Goal: Transaction & Acquisition: Purchase product/service

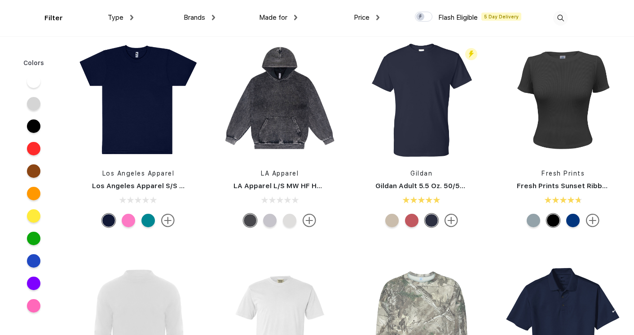
scroll to position [3280, 0]
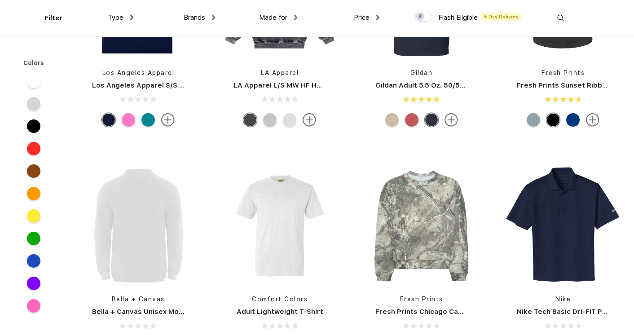
click at [134, 18] on div "Brands Most Popular Brands Moleskine Hydroflask Marine Layer S'well Vineyard Vi…" at bounding box center [174, 18] width 82 height 36
click at [122, 18] on span "Type" at bounding box center [116, 17] width 16 height 8
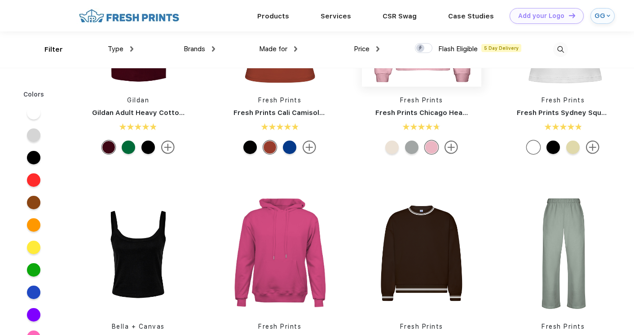
scroll to position [229, 0]
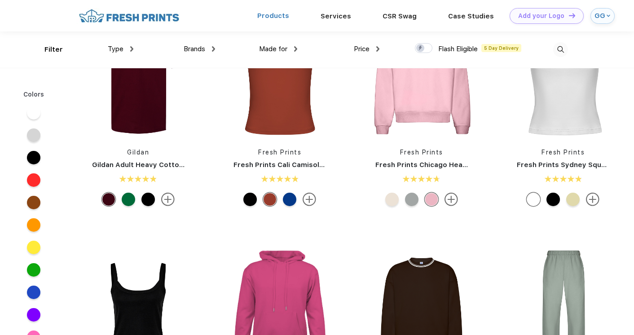
click at [270, 16] on link "Products" at bounding box center [273, 16] width 32 height 8
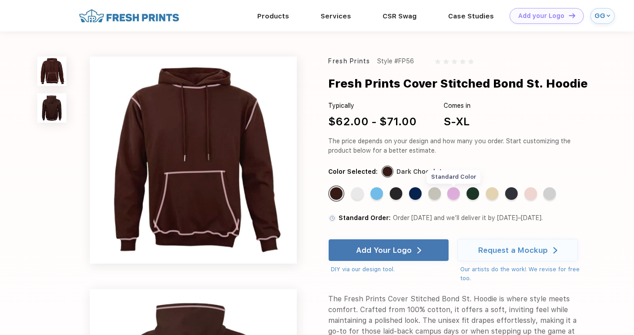
click at [453, 193] on div "Standard Color" at bounding box center [453, 193] width 13 height 13
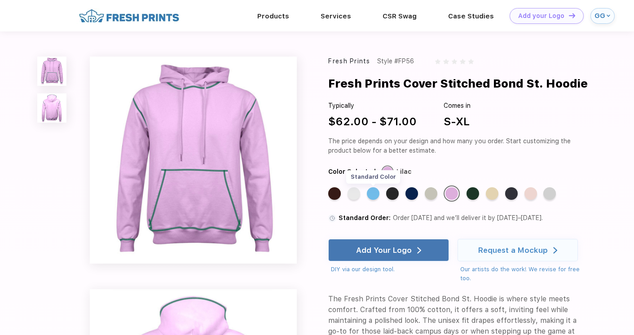
click at [373, 194] on div "Standard Color" at bounding box center [373, 193] width 13 height 13
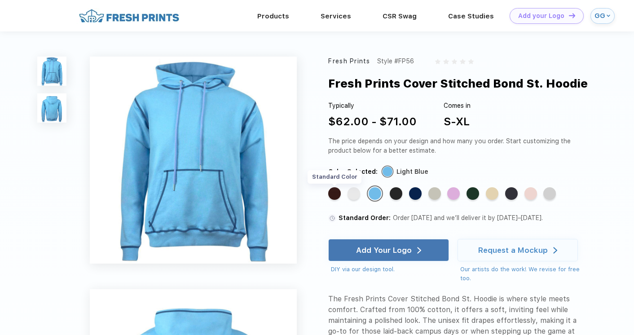
click at [335, 191] on div "Standard Color" at bounding box center [334, 193] width 13 height 13
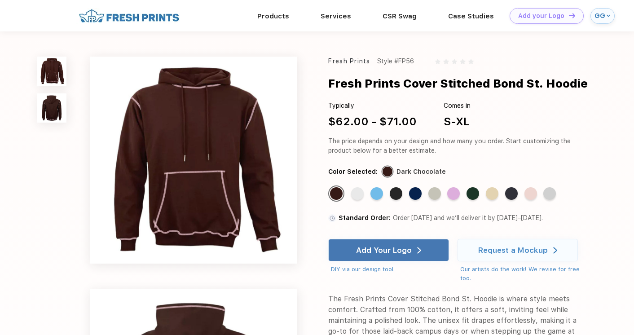
click at [351, 193] on div "Standard Color Standard Color Standard Color Standard Color Standard Color Stan…" at bounding box center [451, 196] width 246 height 23
click at [356, 194] on div "Standard Color" at bounding box center [357, 193] width 13 height 13
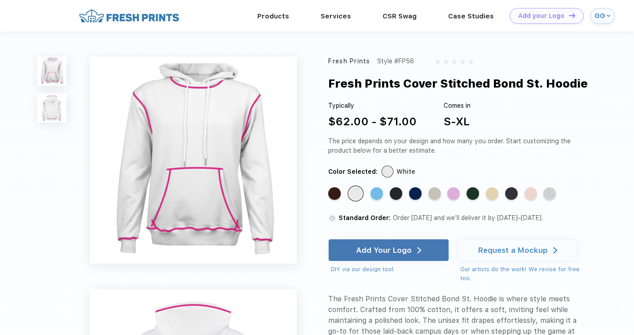
click at [401, 199] on div "Standard Color" at bounding box center [396, 193] width 13 height 13
click at [417, 196] on div "Standard Color" at bounding box center [415, 193] width 13 height 13
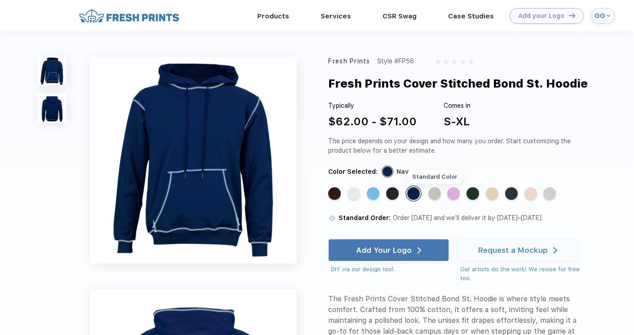
click at [436, 192] on div "Standard Color" at bounding box center [434, 193] width 13 height 13
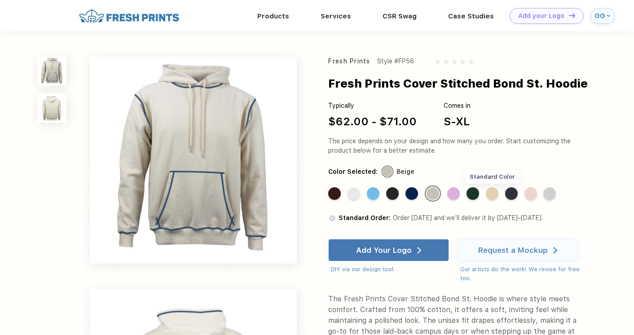
click at [496, 196] on div "Standard Color" at bounding box center [492, 193] width 13 height 13
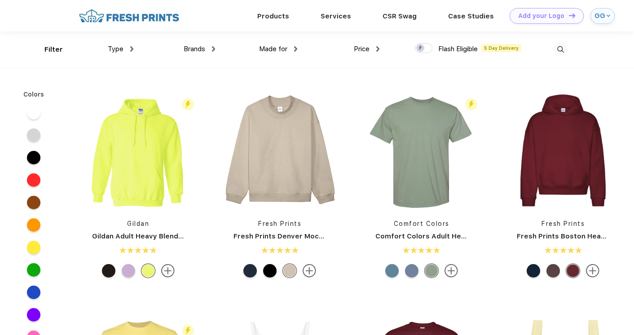
click at [117, 50] on span "Type" at bounding box center [116, 49] width 16 height 8
click at [130, 50] on img at bounding box center [131, 48] width 3 height 5
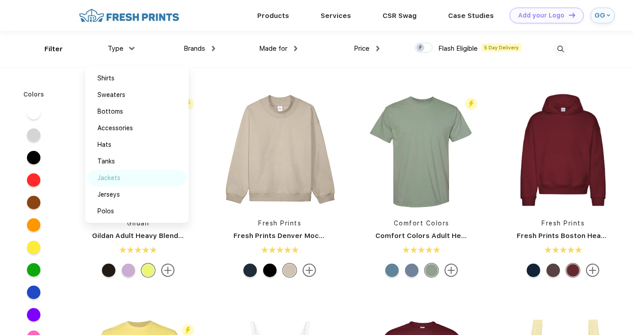
click at [116, 175] on div "Jackets" at bounding box center [108, 177] width 23 height 9
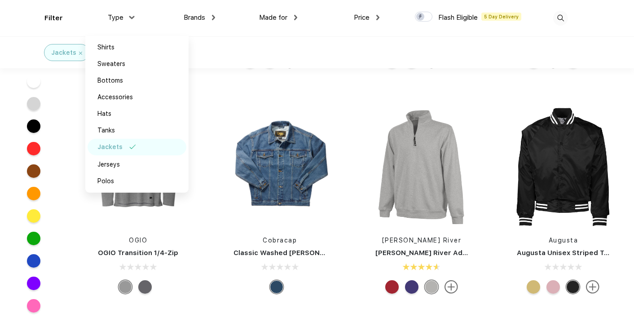
scroll to position [627, 0]
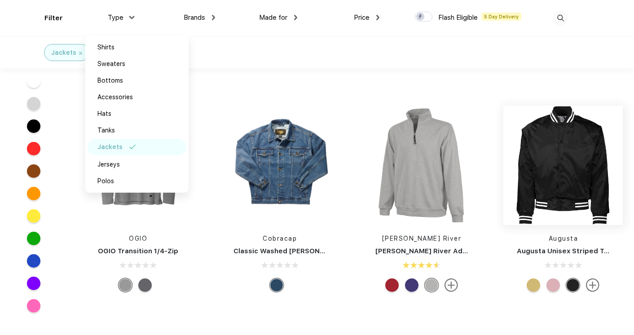
click at [555, 191] on img at bounding box center [562, 164] width 119 height 119
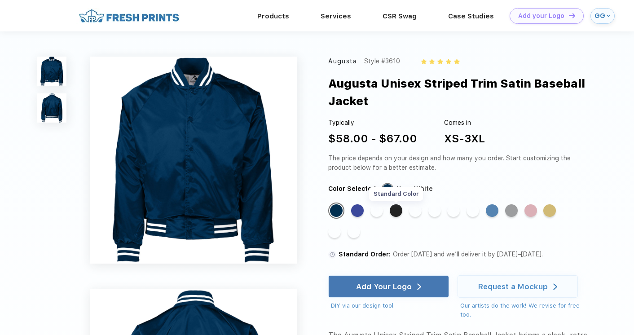
click at [395, 207] on div "Standard Color" at bounding box center [396, 210] width 13 height 13
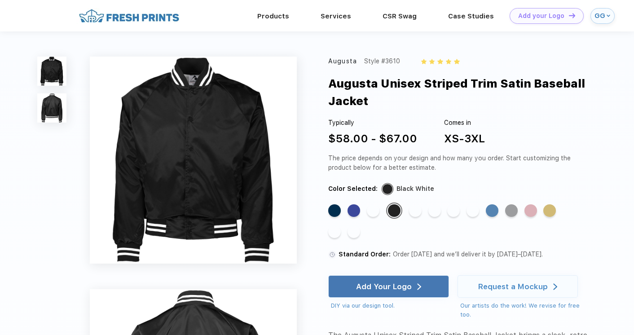
click at [350, 256] on span "Standard Order:" at bounding box center [364, 253] width 52 height 7
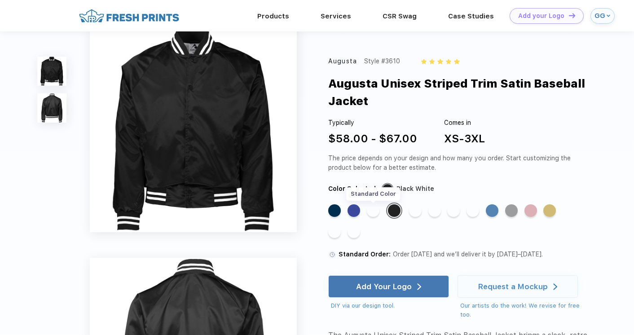
scroll to position [94, 0]
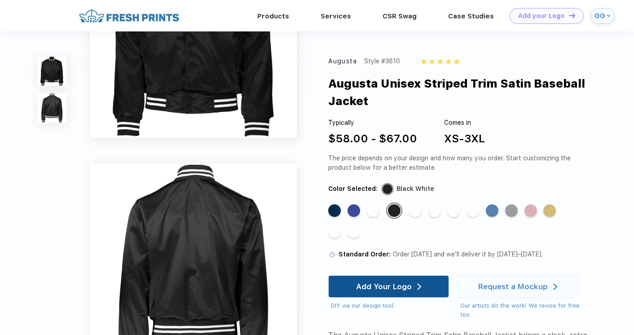
click at [395, 290] on div "Add Your Logo" at bounding box center [384, 286] width 56 height 9
